Goal: Check status

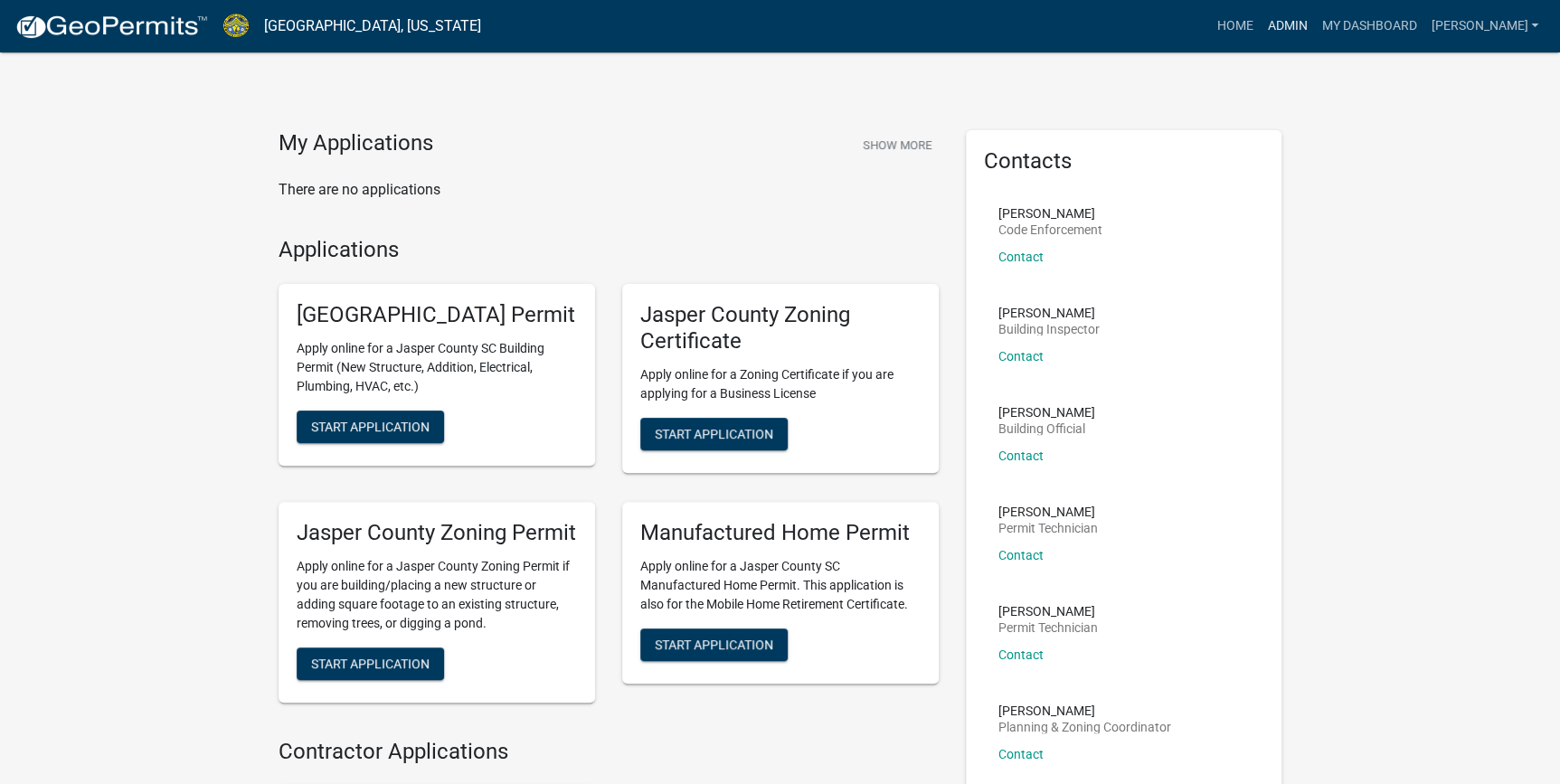
click at [1314, 32] on link "Admin" at bounding box center [1286, 26] width 54 height 34
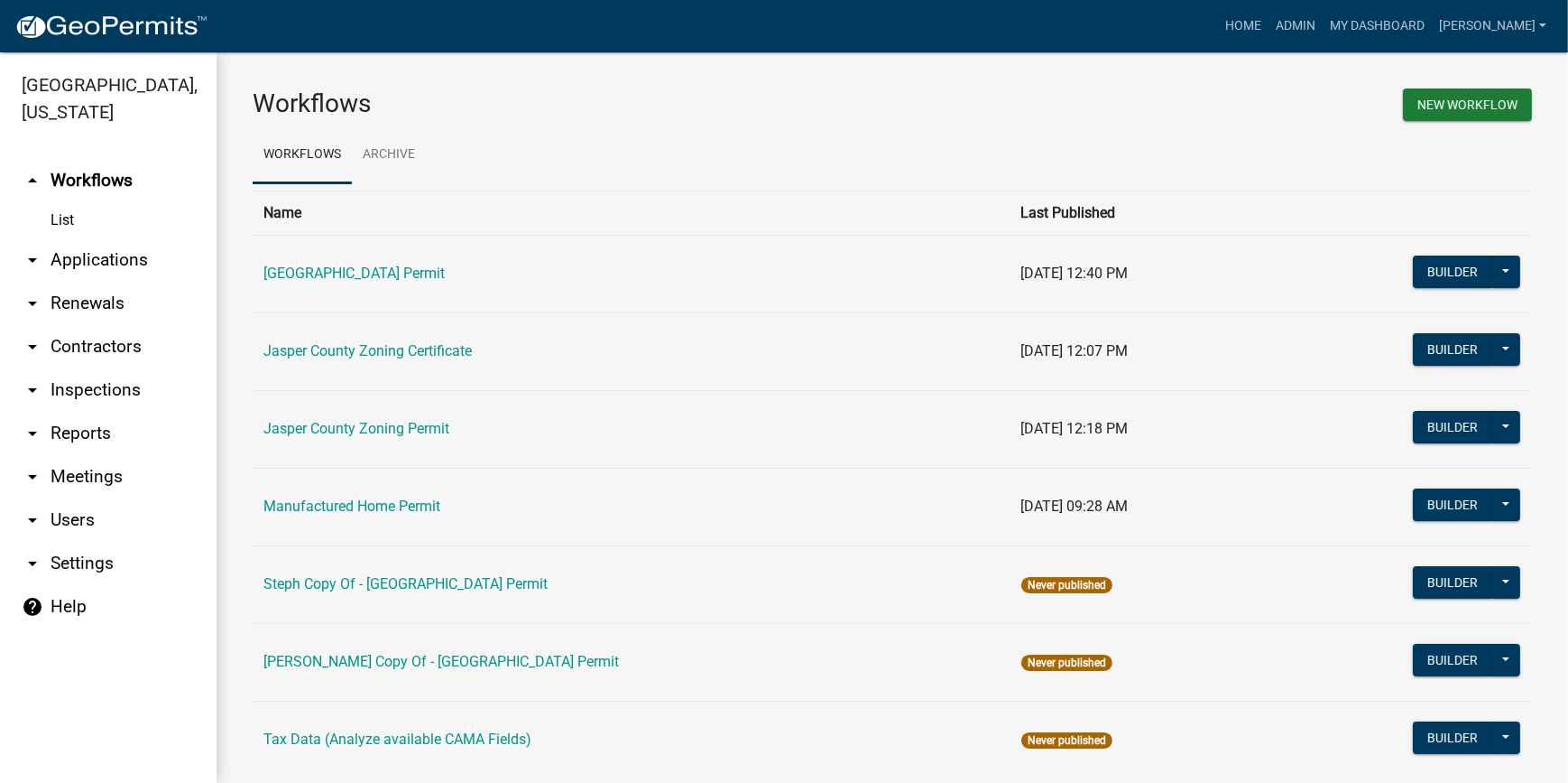
click at [109, 270] on link "arrow_drop_down Applications" at bounding box center [108, 259] width 216 height 43
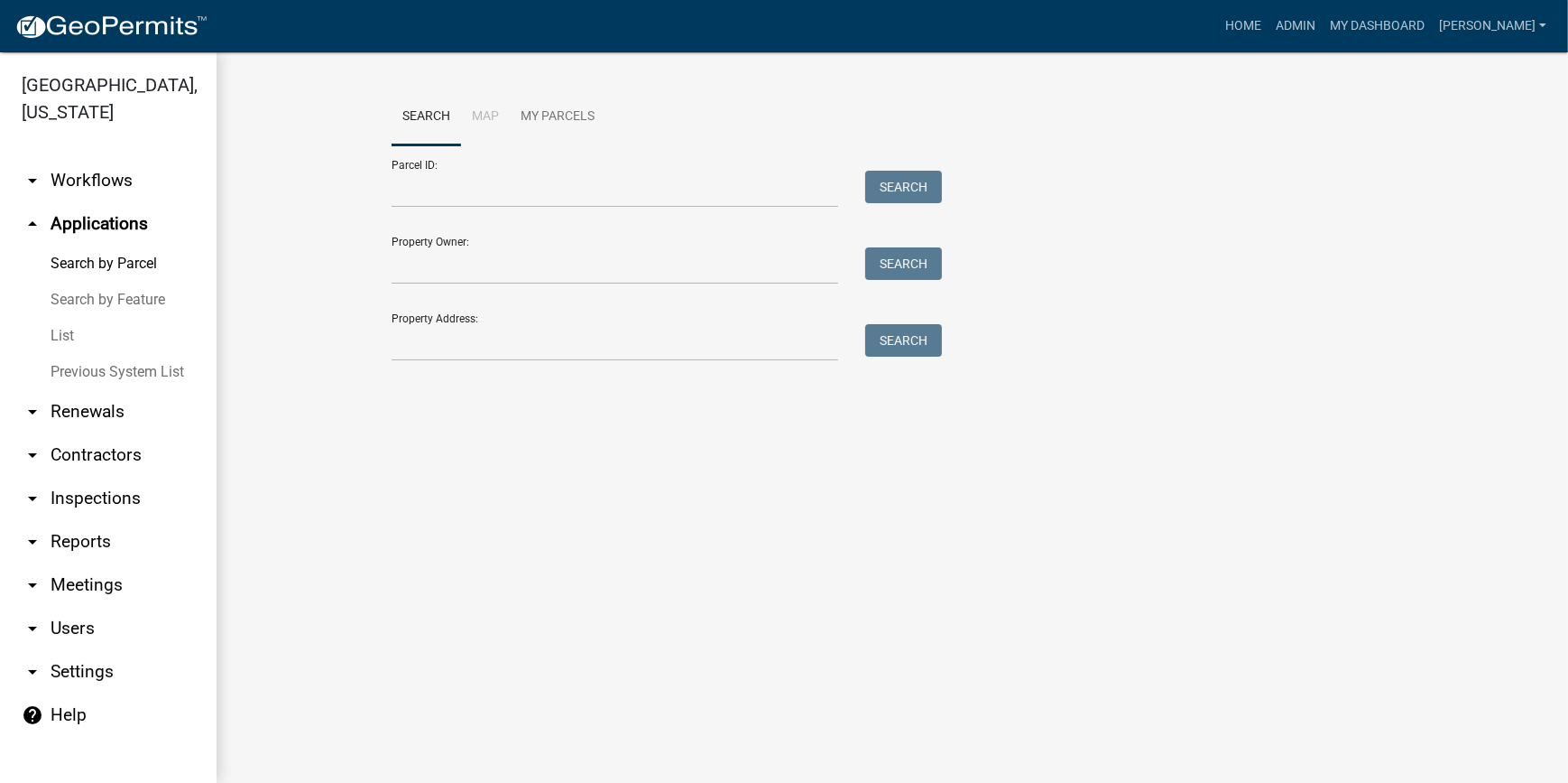
click at [63, 340] on link "List" at bounding box center [108, 336] width 216 height 36
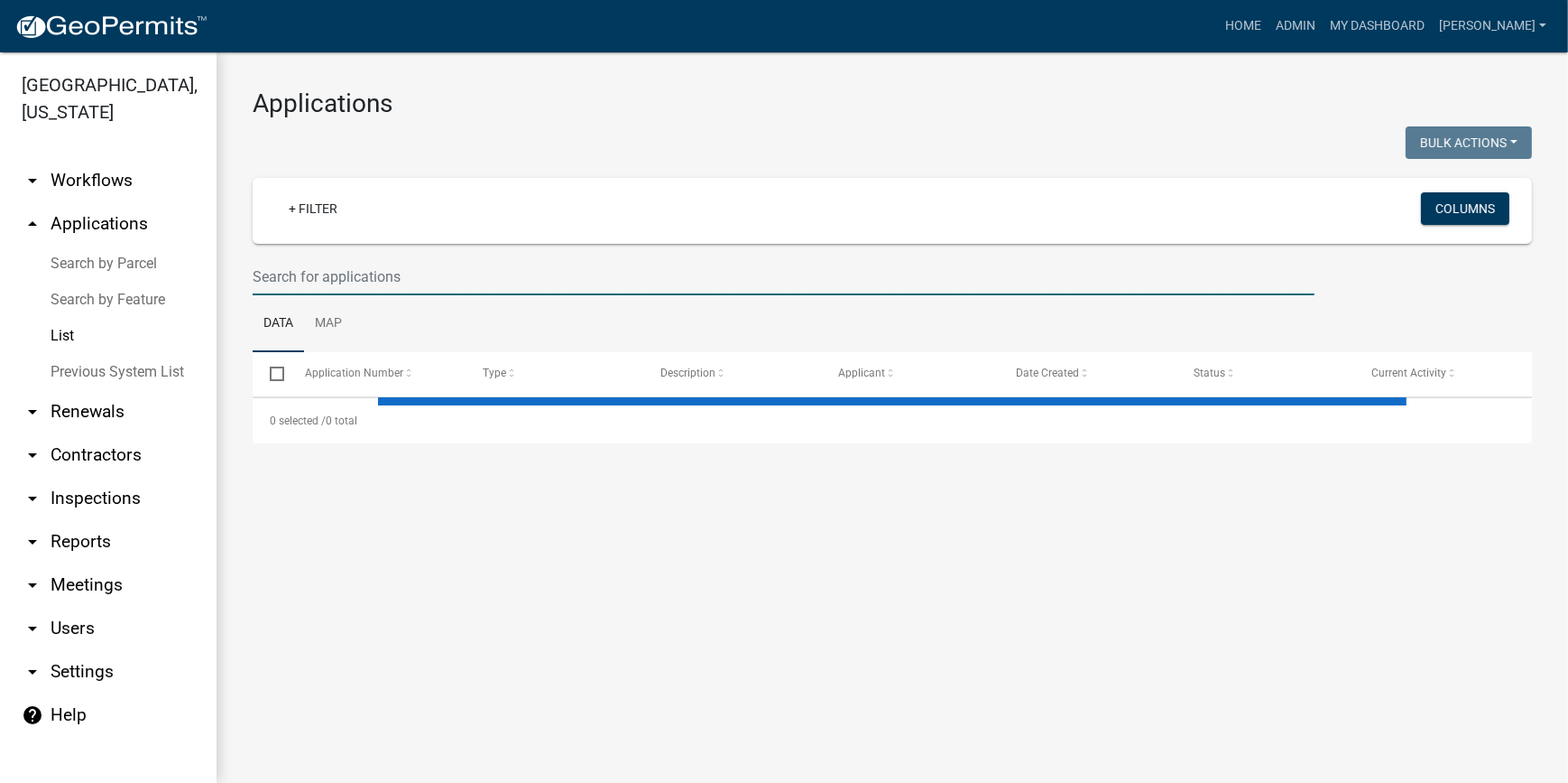
click at [358, 279] on input "text" at bounding box center [784, 277] width 1062 height 37
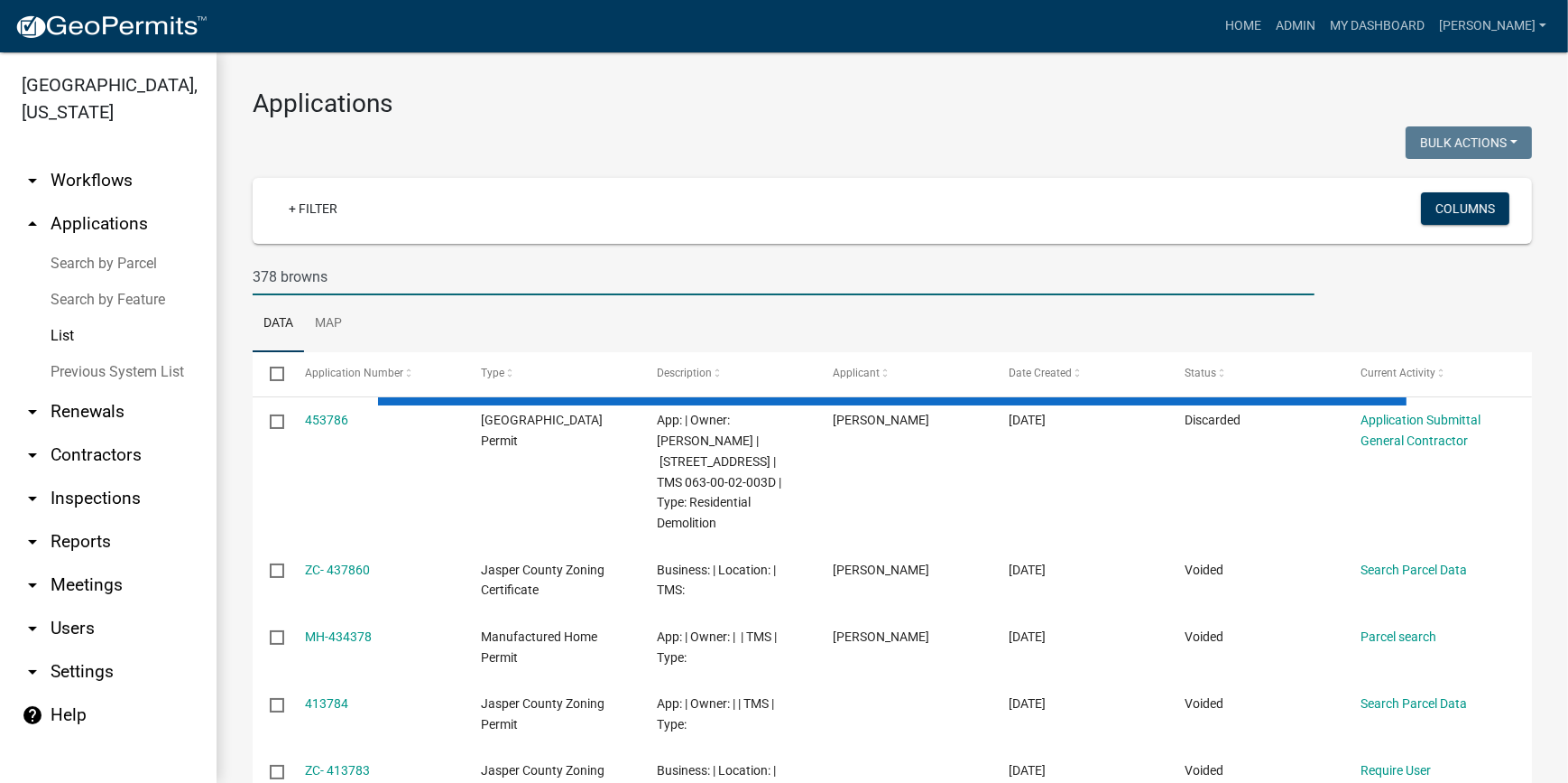
drag, startPoint x: 424, startPoint y: 278, endPoint x: 199, endPoint y: 292, distance: 225.4
click at [199, 292] on div "[GEOGRAPHIC_DATA], [US_STATE] arrow_drop_down Workflows List arrow_drop_up Appl…" at bounding box center [784, 417] width 1568 height 731
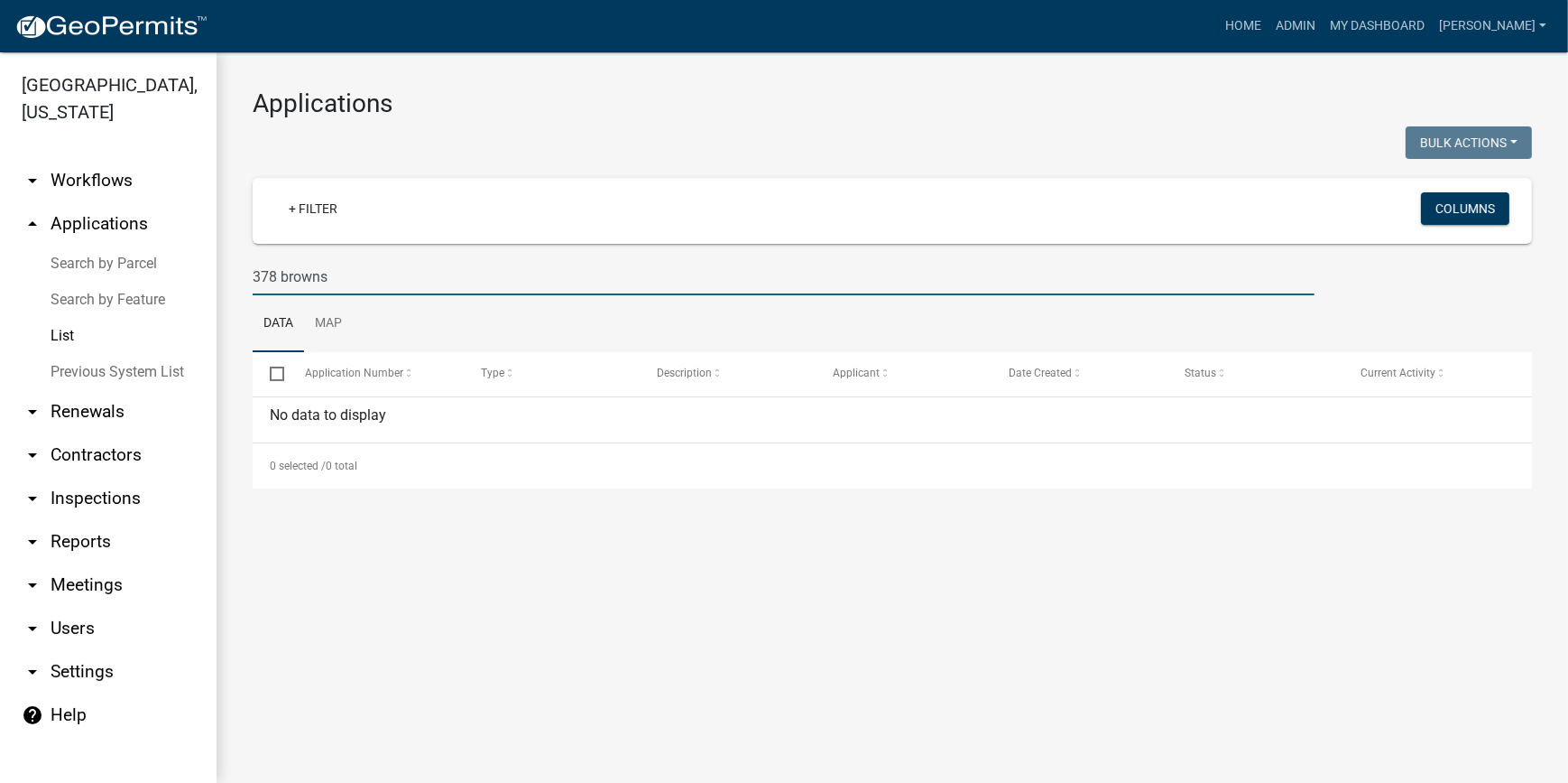
paste input "[PHONE_NUMBER]"
type input "[PHONE_NUMBER]"
